Goal: Transaction & Acquisition: Purchase product/service

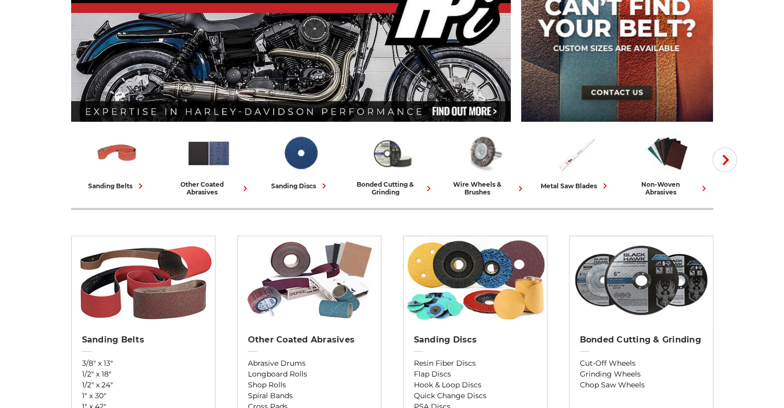
scroll to position [103, 0]
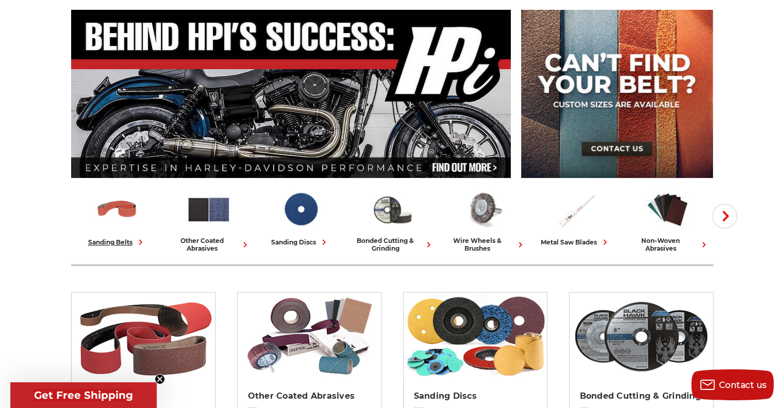
click at [113, 244] on div "sanding belts" at bounding box center [117, 242] width 58 height 11
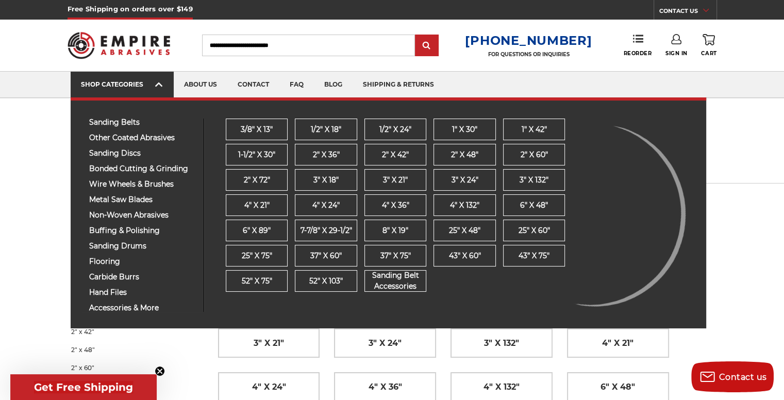
click at [95, 84] on div "SHOP CATEGORIES" at bounding box center [122, 84] width 82 height 8
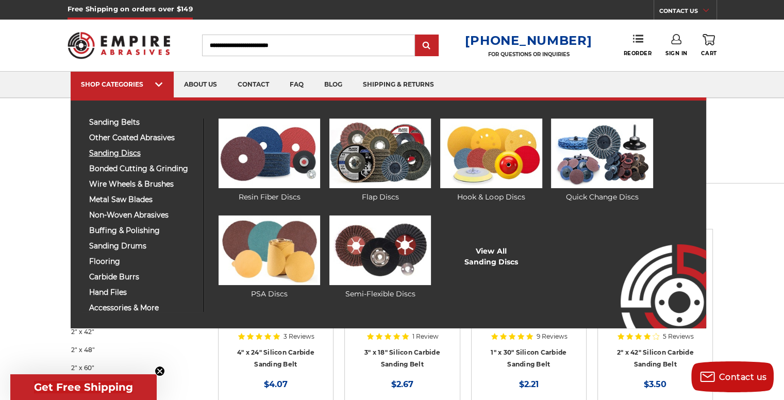
click at [120, 151] on span "sanding discs" at bounding box center [142, 153] width 107 height 8
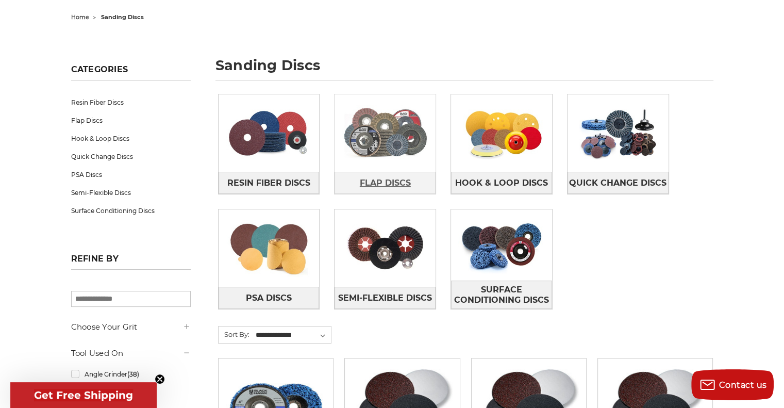
scroll to position [155, 0]
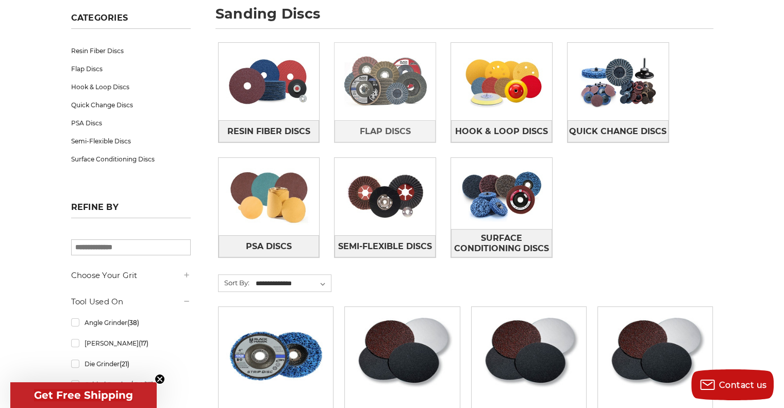
click at [379, 93] on img at bounding box center [385, 81] width 101 height 71
click at [387, 129] on span "Flap Discs" at bounding box center [385, 132] width 51 height 18
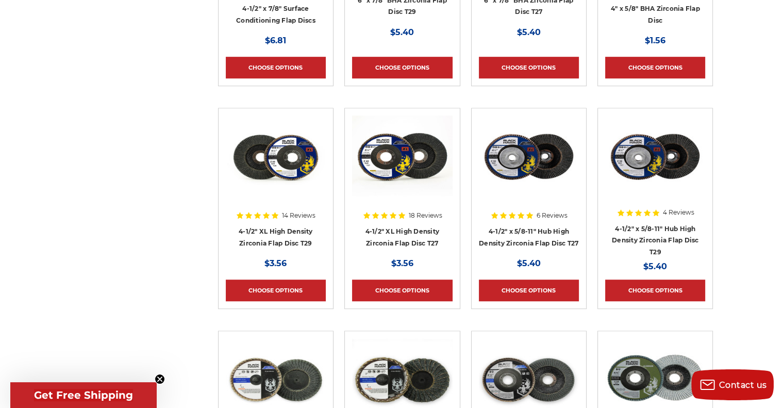
scroll to position [567, 0]
